Goal: Information Seeking & Learning: Learn about a topic

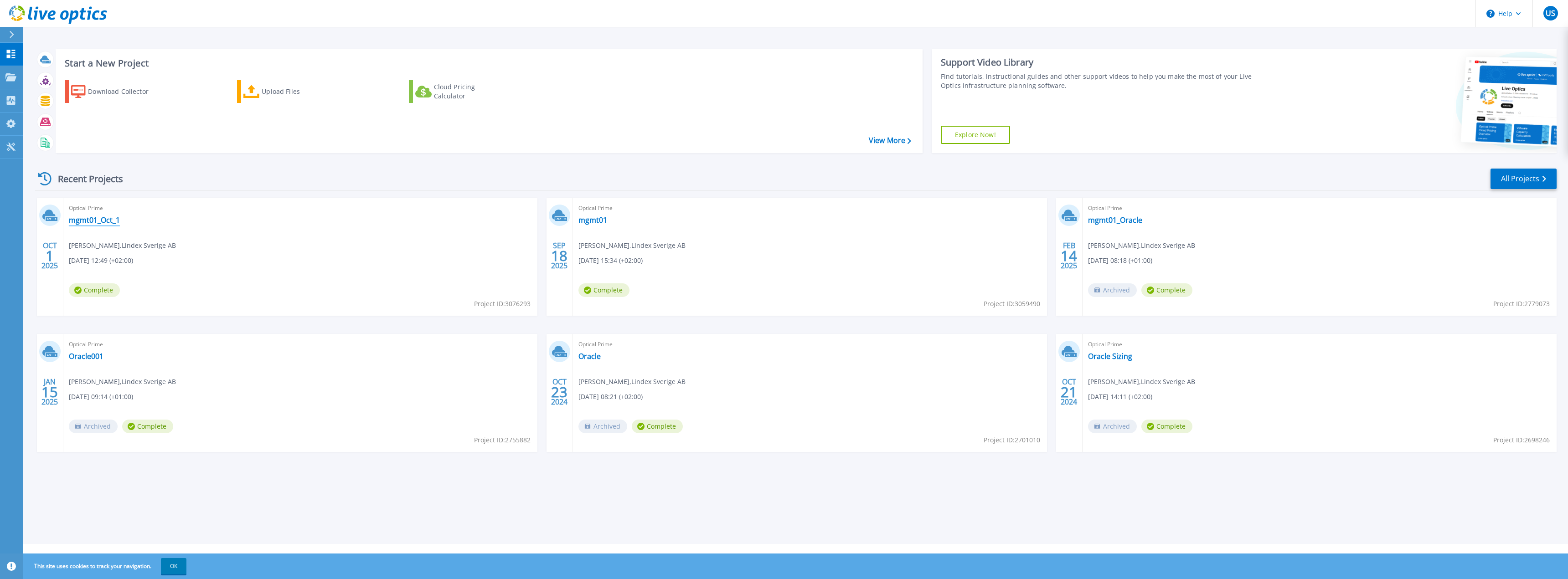
click at [89, 219] on link "mgmt01_Oct_1" at bounding box center [94, 220] width 51 height 9
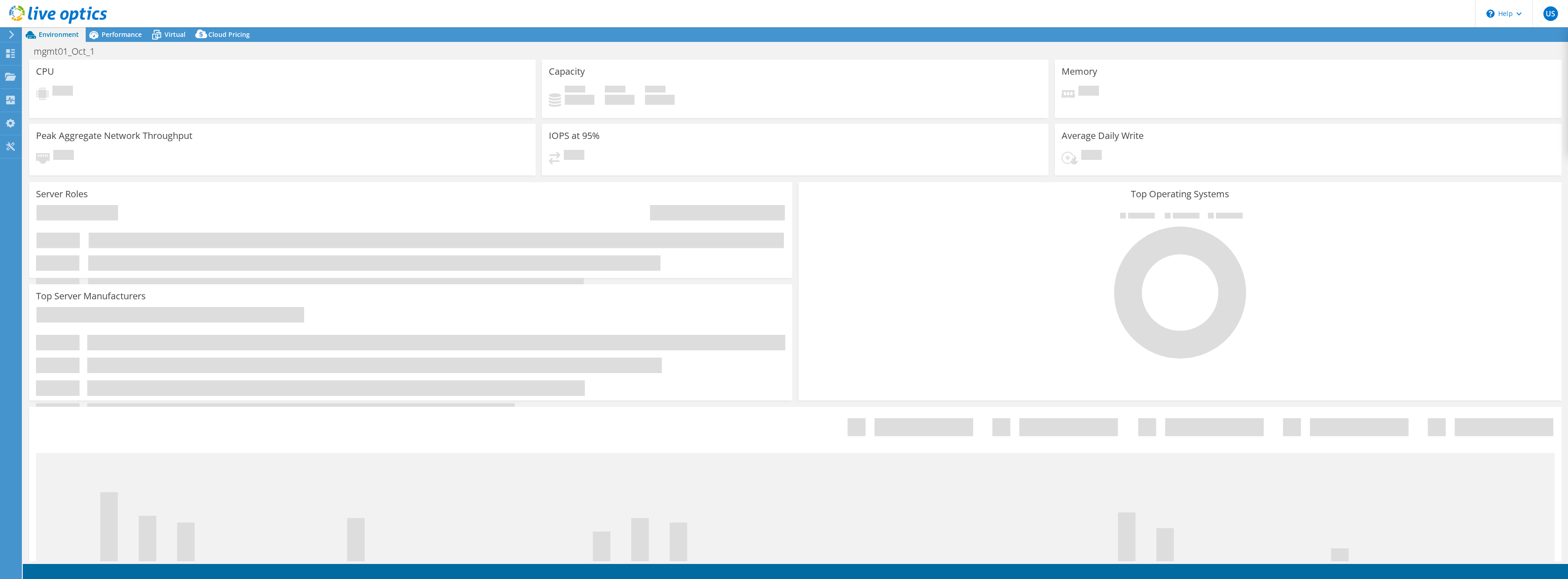
select select "USD"
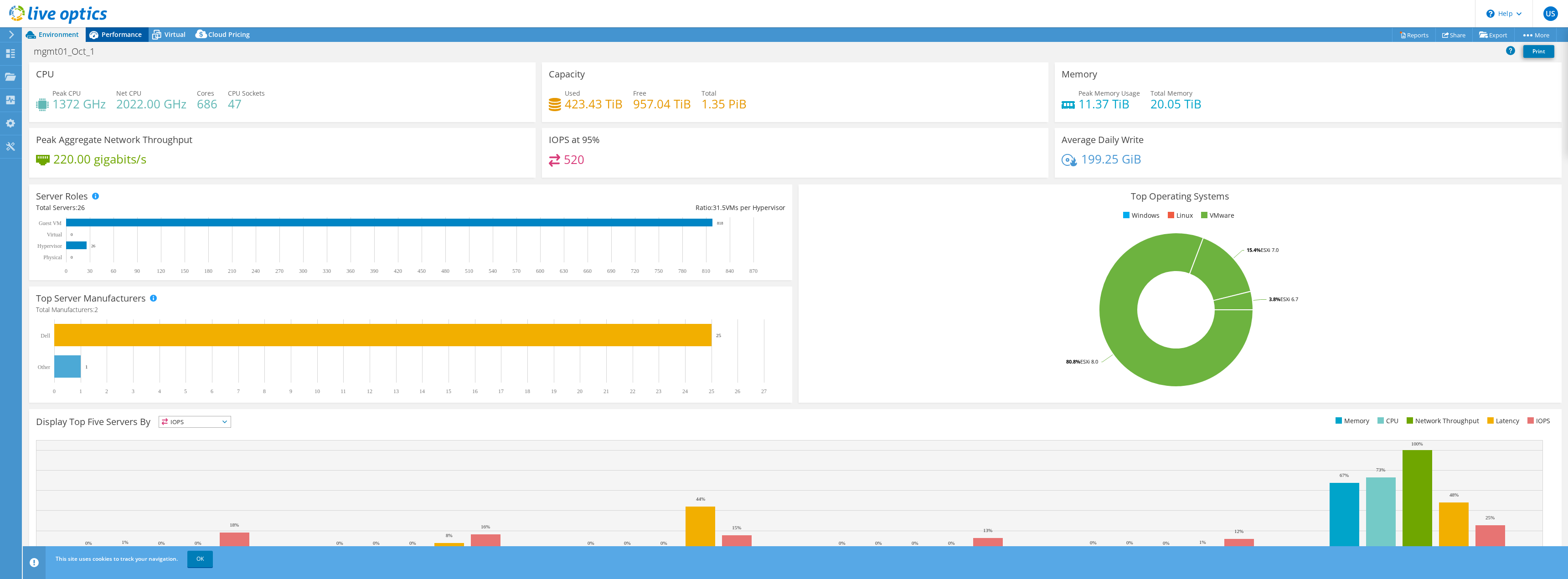
click at [122, 38] on span "Performance" at bounding box center [122, 34] width 40 height 9
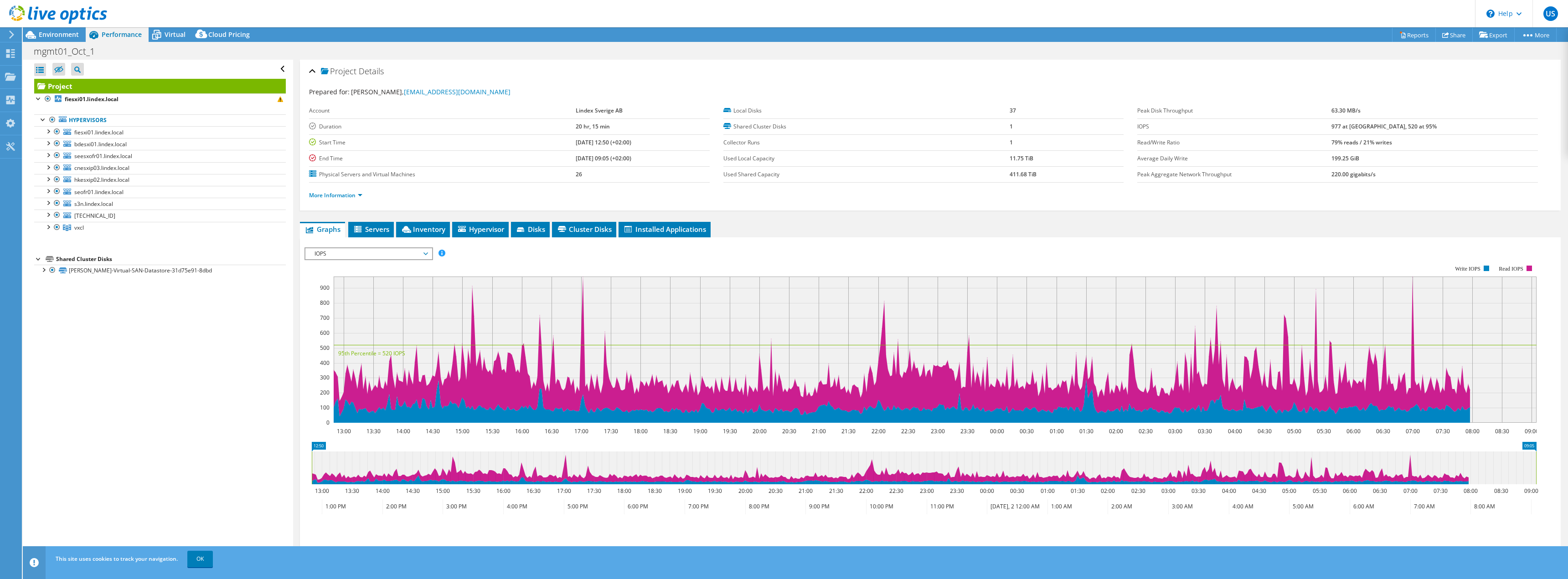
click at [32, 14] on icon at bounding box center [58, 15] width 98 height 19
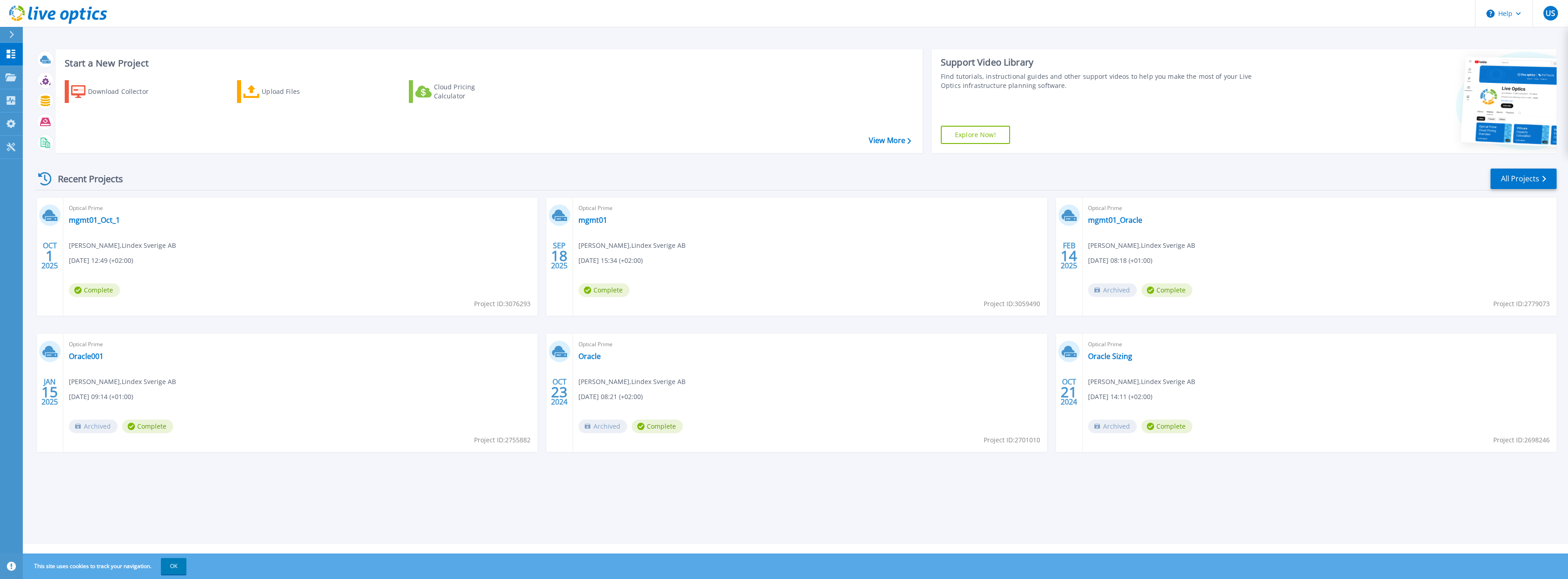
click at [1041, 307] on div "Optical Prime mgmt01 Ulf Stjernberg , Lindex Sverige AB 09/18/2025, 15:34 (+02:…" at bounding box center [809, 257] width 474 height 118
drag, startPoint x: 1040, startPoint y: 305, endPoint x: 1015, endPoint y: 304, distance: 25.0
click at [1015, 304] on div "Optical Prime mgmt01 Ulf Stjernberg , Lindex Sverige AB 09/18/2025, 15:34 (+02:…" at bounding box center [809, 257] width 474 height 118
click at [1015, 304] on span "Project ID: 3059490" at bounding box center [1012, 304] width 57 height 10
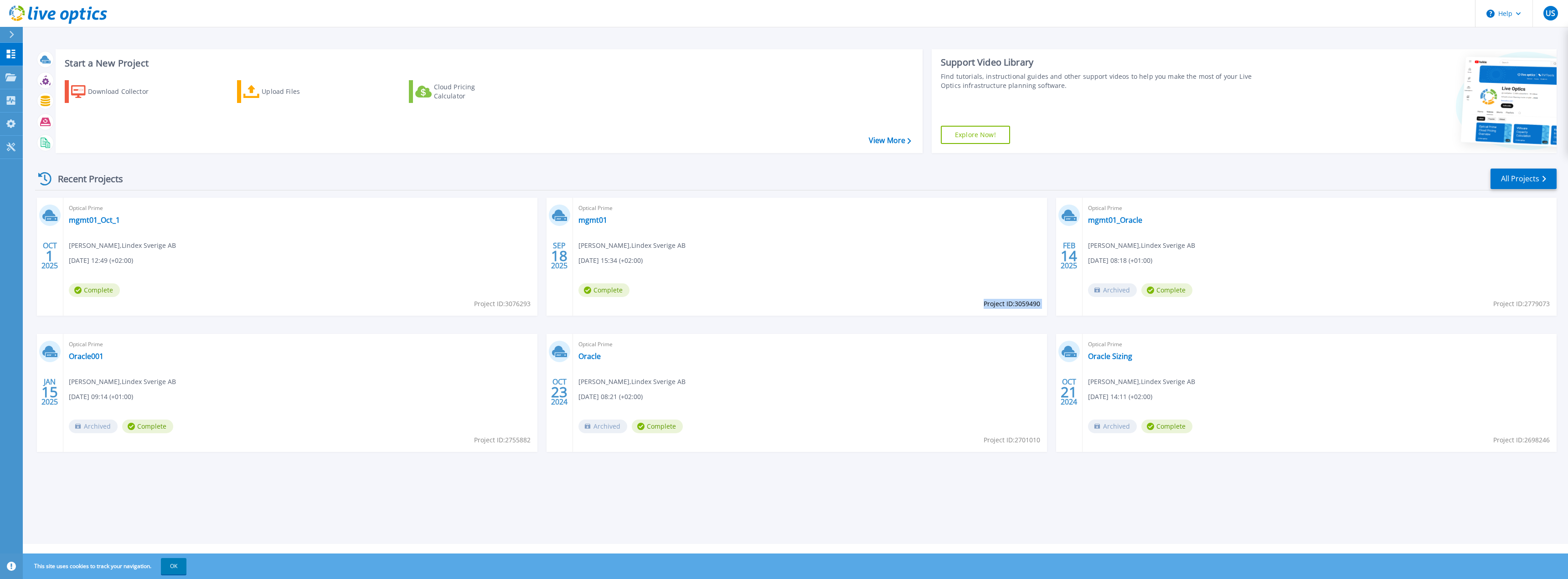
click at [1015, 304] on span "Project ID: 3059490" at bounding box center [1012, 304] width 57 height 10
copy div "Project ID: 3059490"
click at [599, 221] on link "mgmt01" at bounding box center [593, 220] width 29 height 9
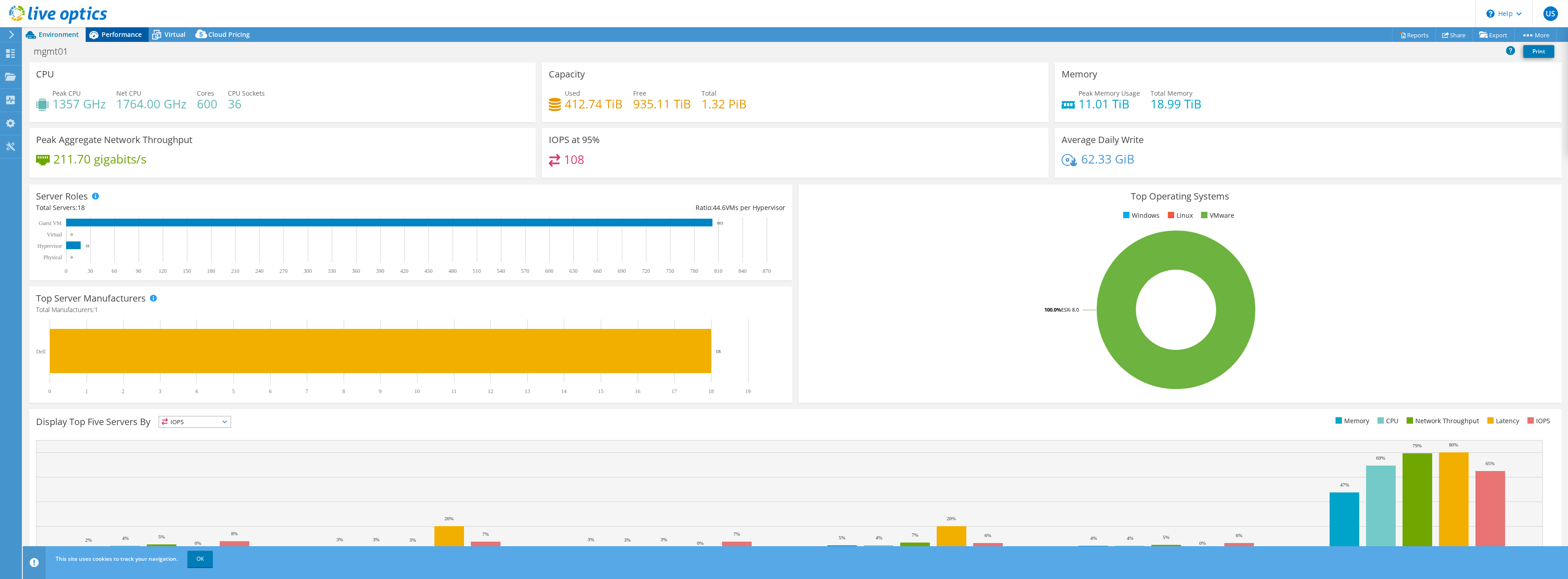
click at [121, 32] on span "Performance" at bounding box center [122, 34] width 40 height 9
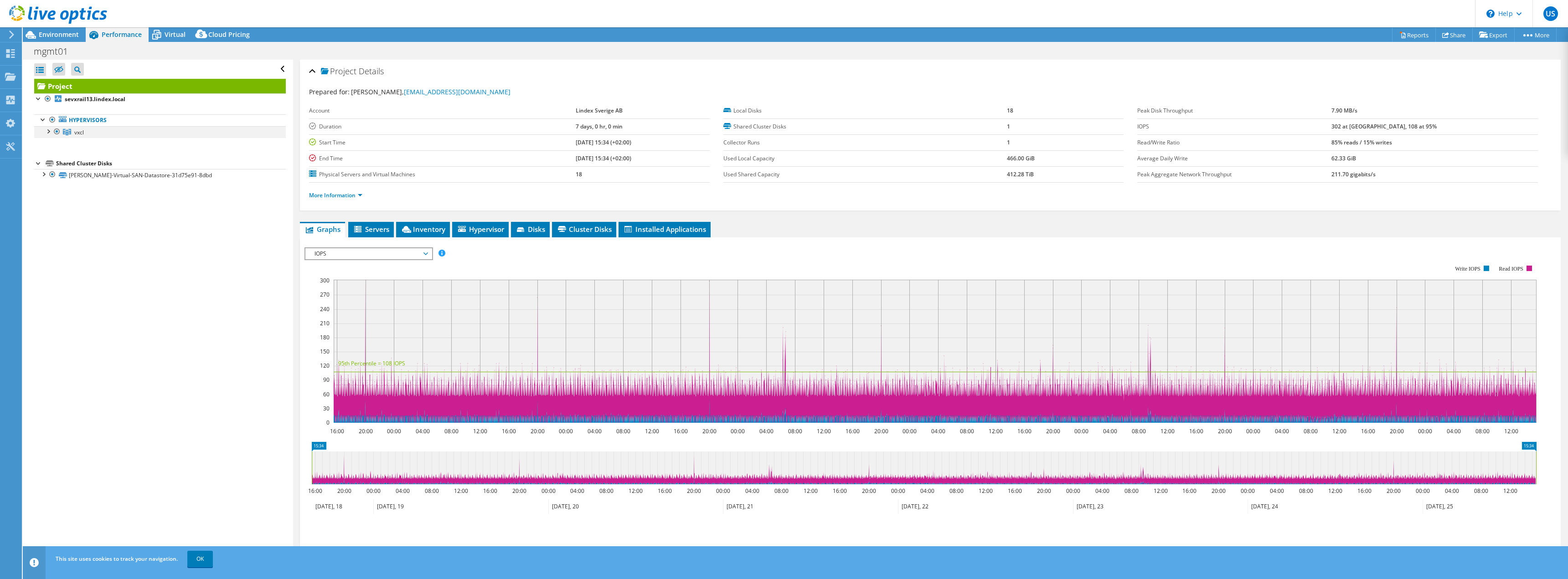
click at [46, 131] on div at bounding box center [48, 131] width 9 height 9
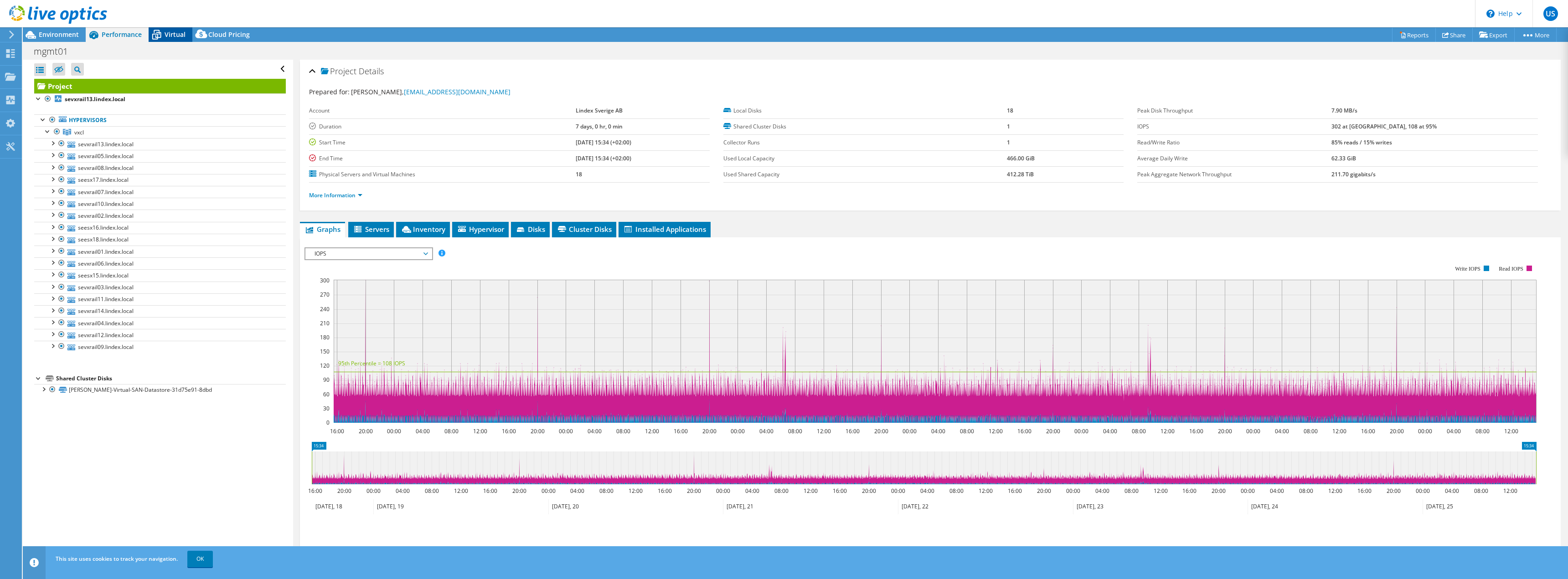
click at [166, 37] on span "Virtual" at bounding box center [175, 34] width 21 height 9
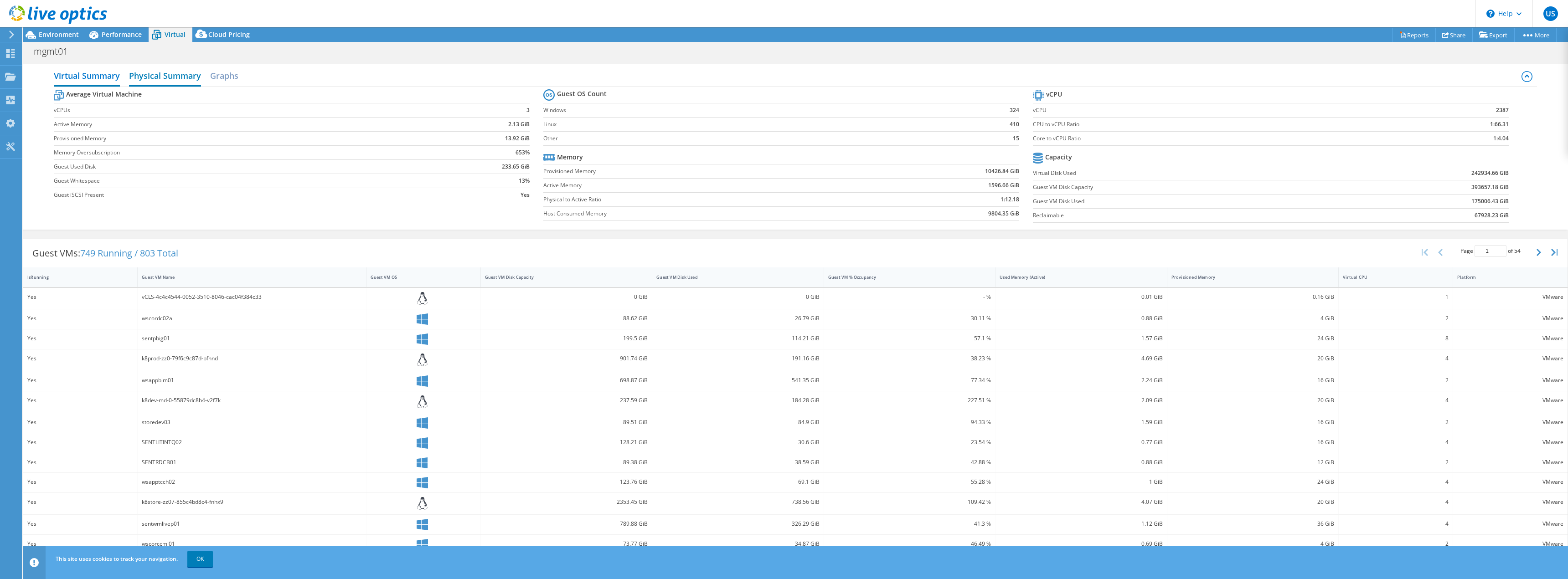
click at [180, 80] on h2 "Physical Summary" at bounding box center [165, 76] width 72 height 20
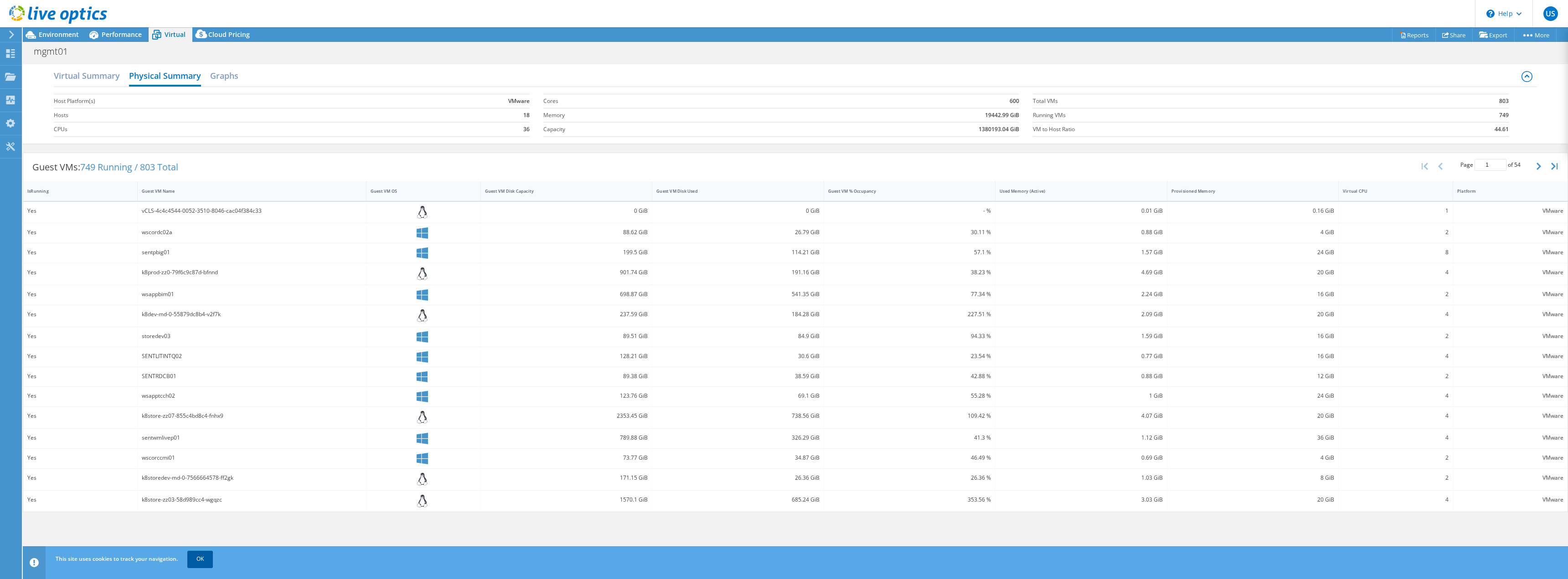
click at [201, 561] on link "OK" at bounding box center [200, 560] width 26 height 17
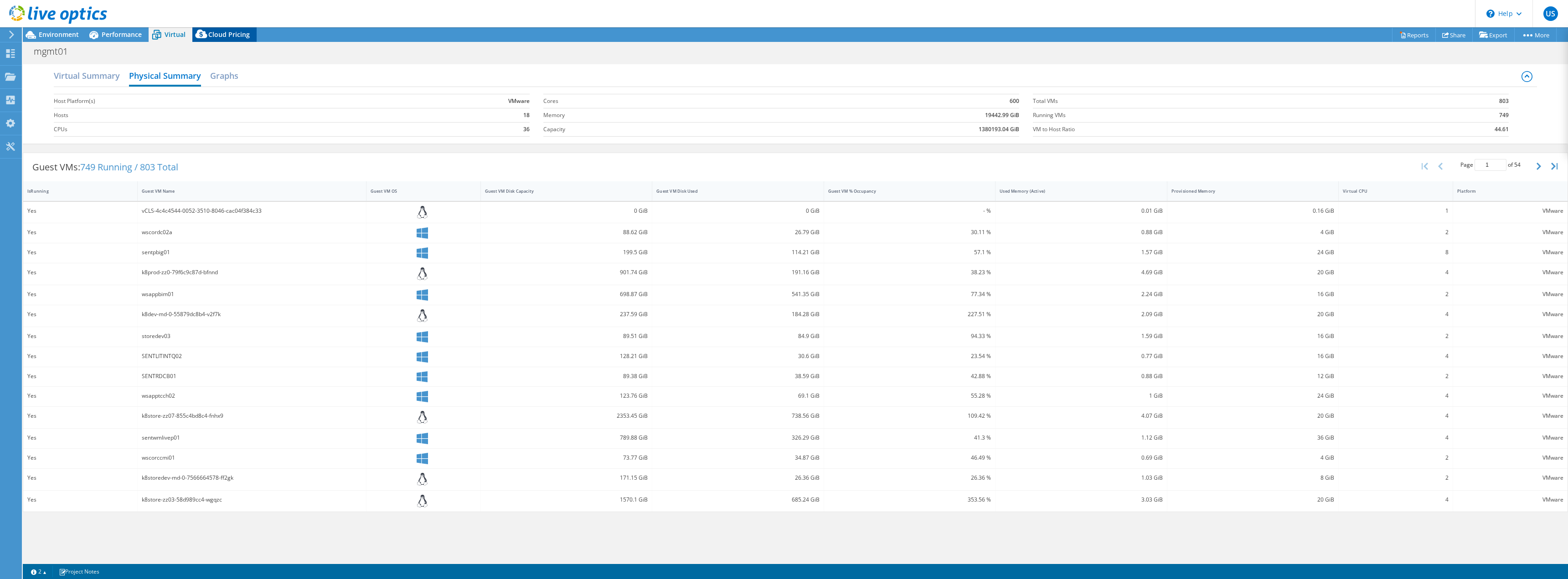
click at [220, 37] on span "Cloud Pricing" at bounding box center [229, 34] width 41 height 9
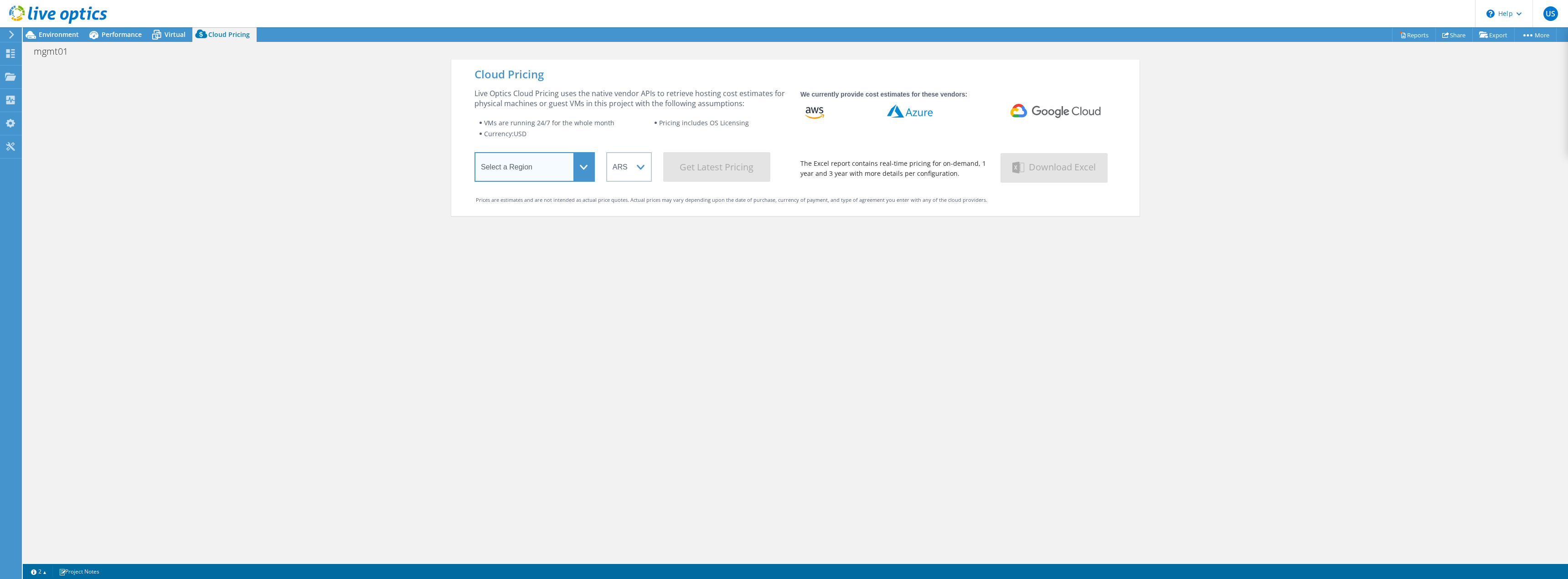
click at [577, 166] on select "Select a Region Asia Pacific (Hong Kong) Asia Pacific (Mumbai) Asia Pacific (Se…" at bounding box center [535, 167] width 120 height 30
select select "EUFrankfurt"
click at [474, 154] on select "Select a Region Asia Pacific (Hong Kong) Asia Pacific (Mumbai) Asia Pacific (Se…" at bounding box center [535, 167] width 120 height 30
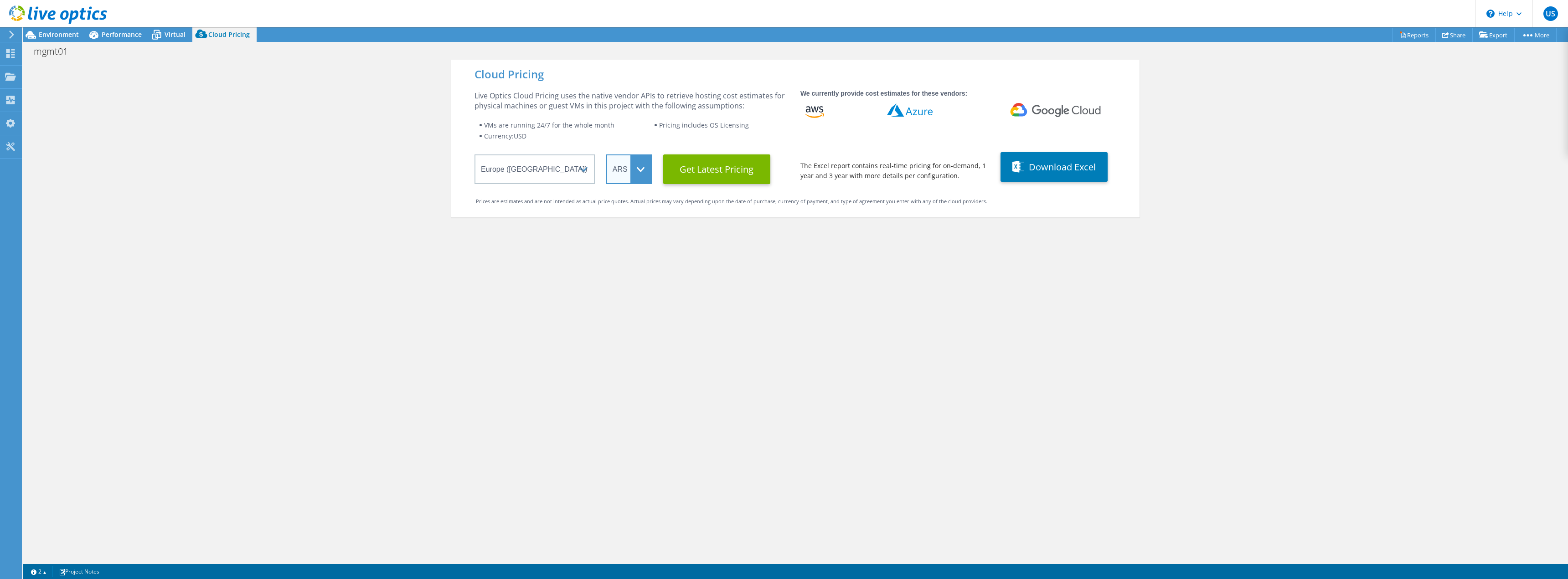
click at [643, 172] on select "ARS AUD BRL CAD CHF CLP CNY DKK EUR GBP HKD HUF INR JPY MXN MYR NOK NZD PEN SEK…" at bounding box center [629, 169] width 46 height 30
click at [606, 154] on select "ARS AUD BRL CAD CHF CLP CNY DKK EUR GBP HKD HUF INR JPY MXN MYR NOK NZD PEN SEK…" at bounding box center [629, 169] width 46 height 30
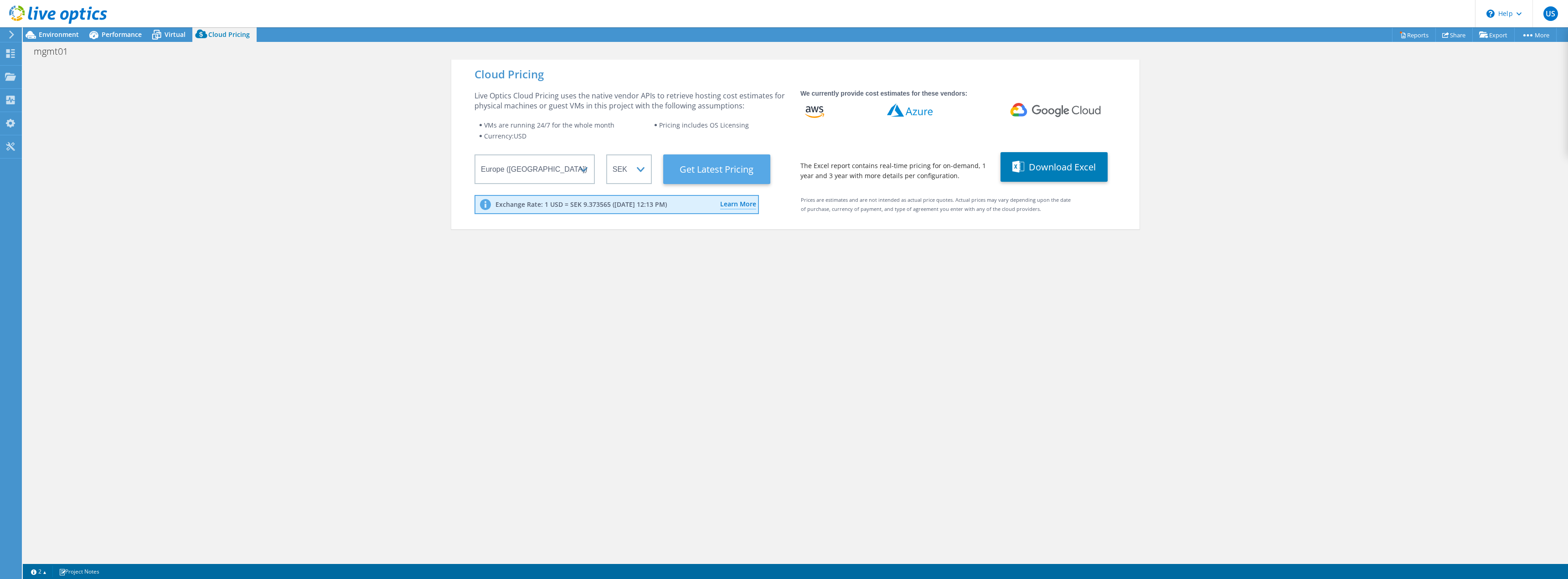
click at [706, 172] on Latest "Get Latest Pricing" at bounding box center [717, 169] width 107 height 30
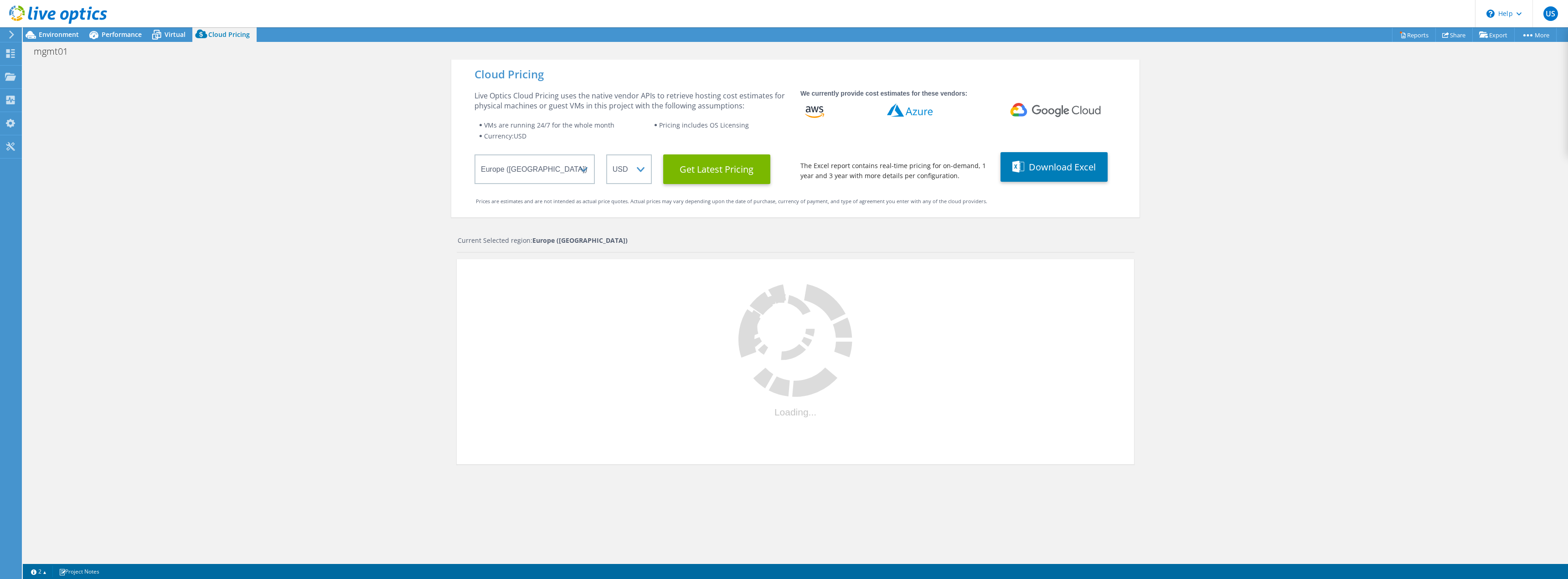
select select "SEK"
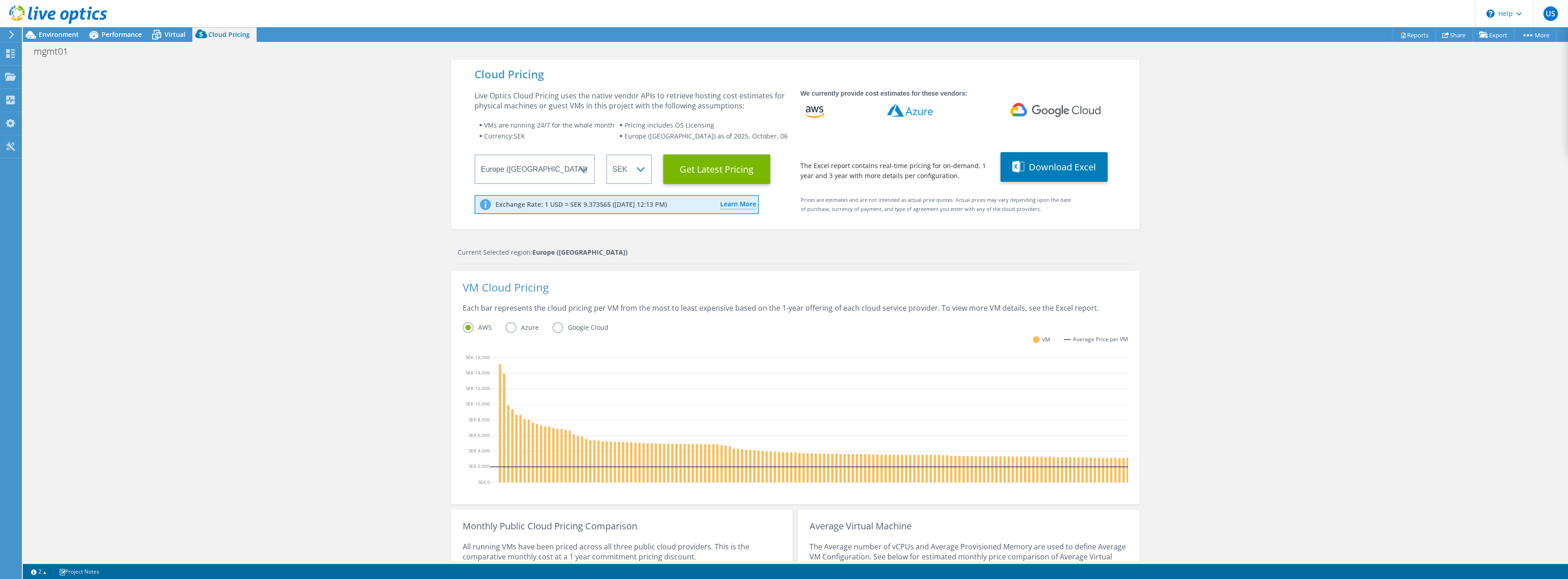
click at [510, 332] on label "Azure" at bounding box center [529, 328] width 47 height 11
click at [0, 0] on input "Azure" at bounding box center [0, 0] width 0 height 0
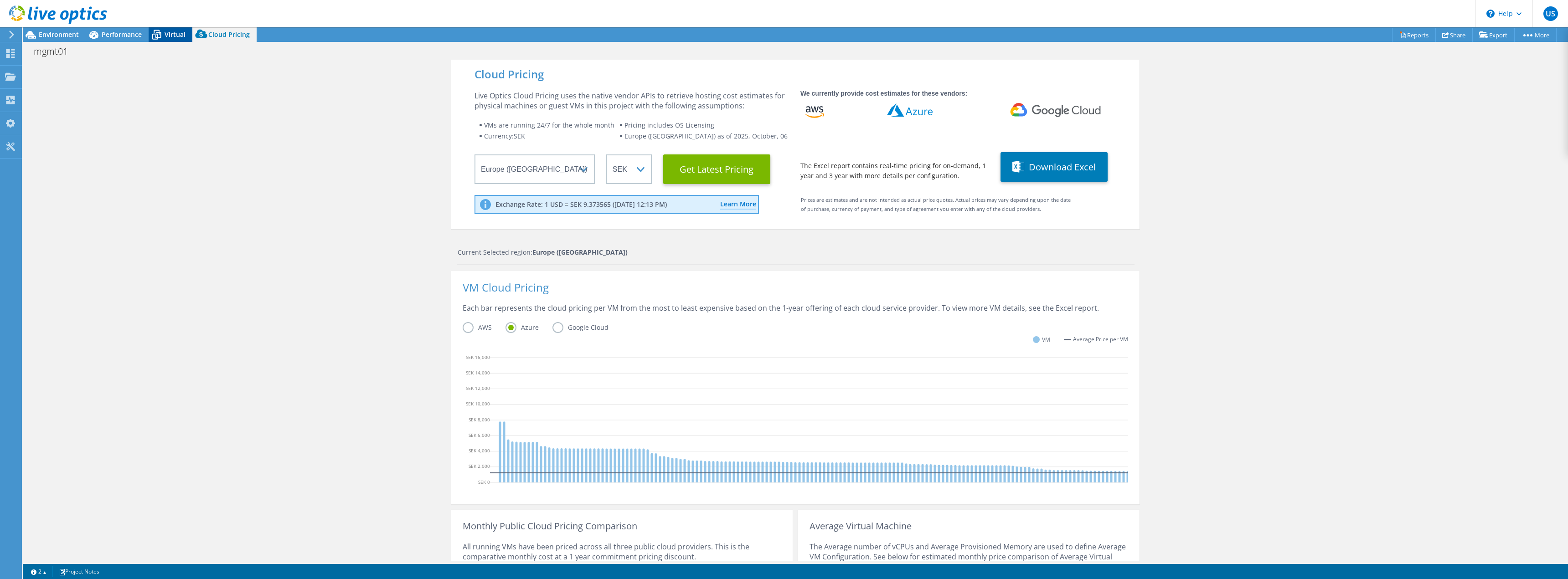
click at [164, 35] on icon at bounding box center [156, 35] width 16 height 16
